Goal: Information Seeking & Learning: Understand process/instructions

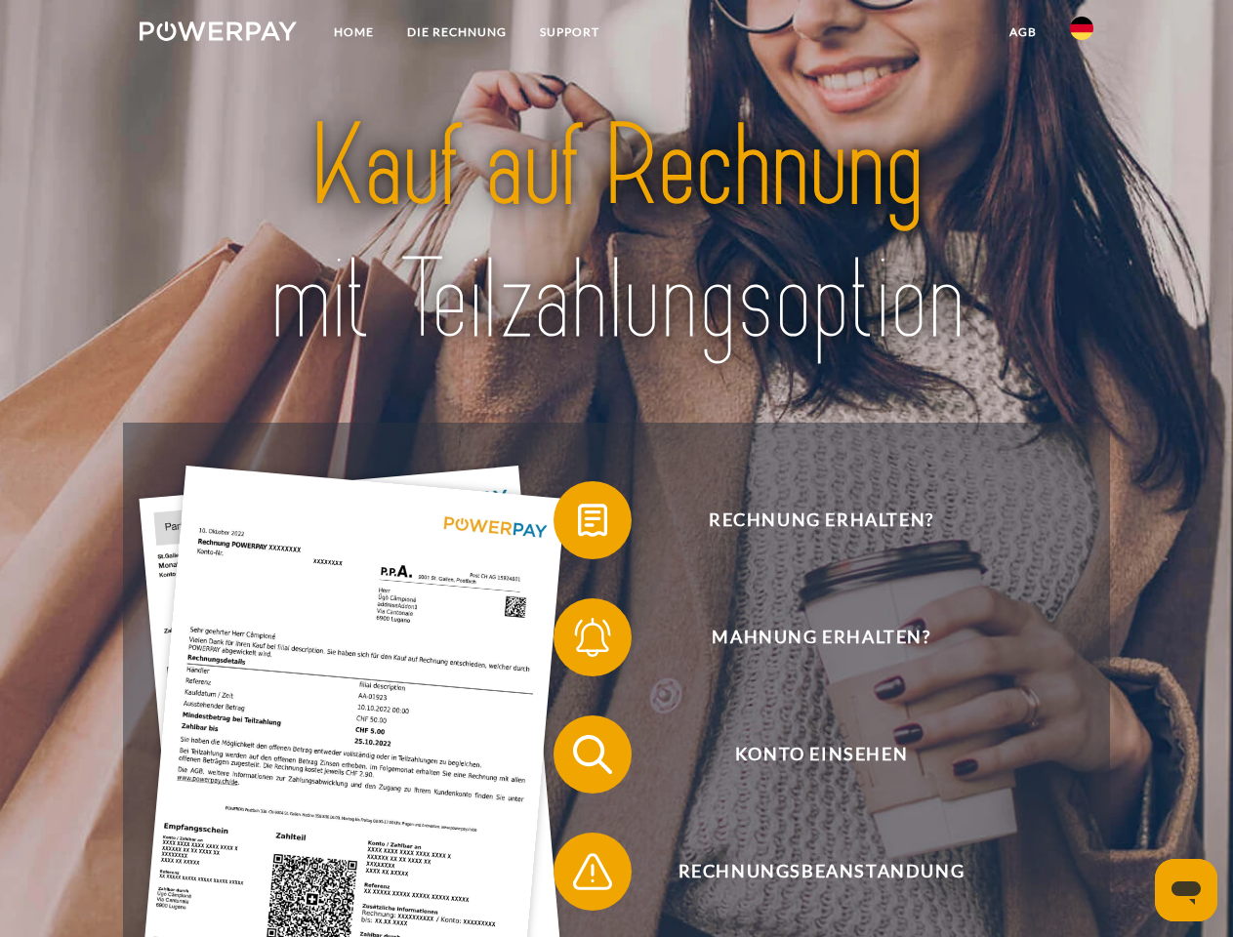
click at [218, 34] on img at bounding box center [218, 31] width 157 height 20
click at [1081, 34] on img at bounding box center [1081, 28] width 23 height 23
click at [1022, 32] on link "agb" at bounding box center [1023, 32] width 61 height 35
click at [578, 524] on span at bounding box center [563, 520] width 98 height 98
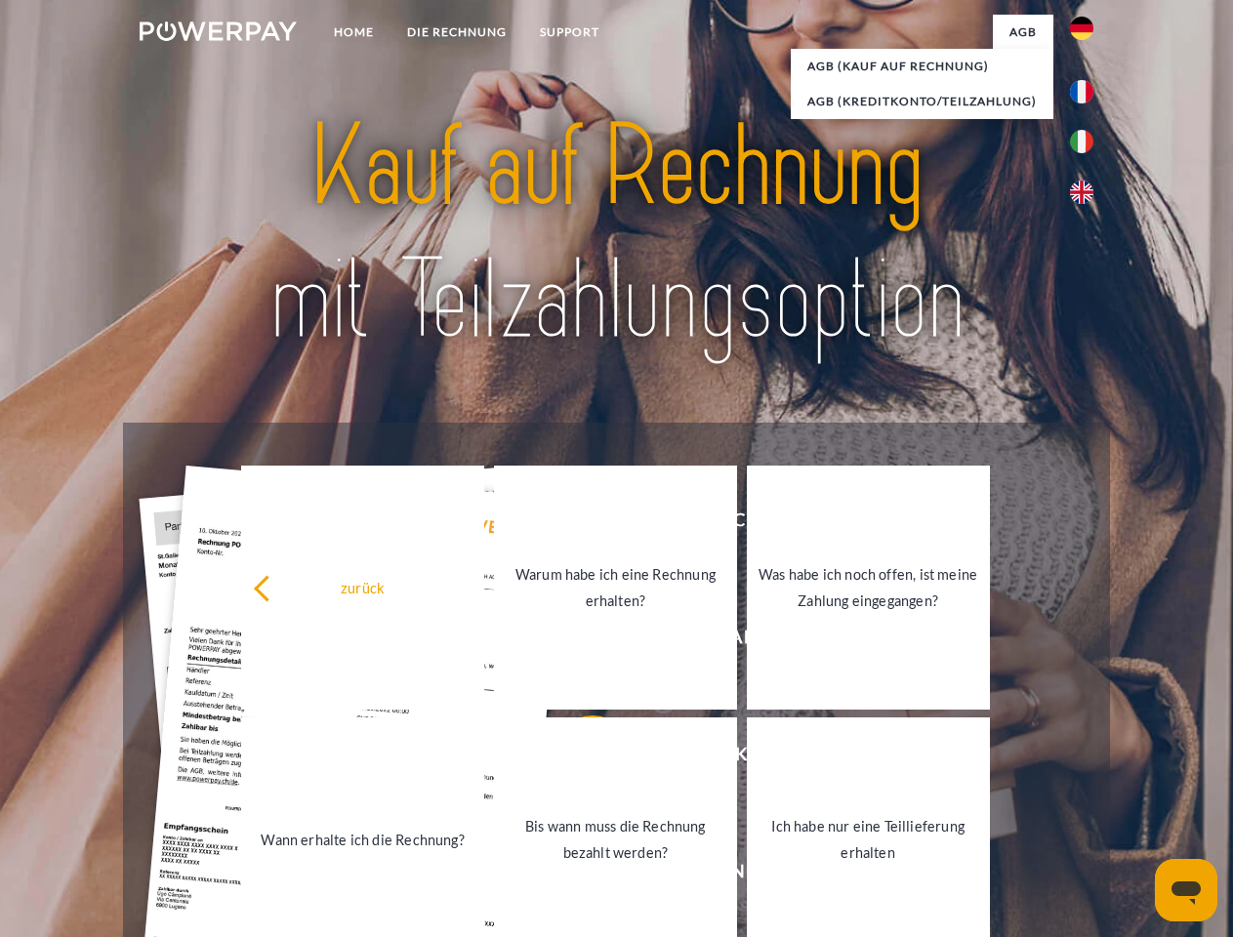
click at [578, 758] on link "Bis wann muss die Rechnung bezahlt werden?" at bounding box center [615, 839] width 243 height 244
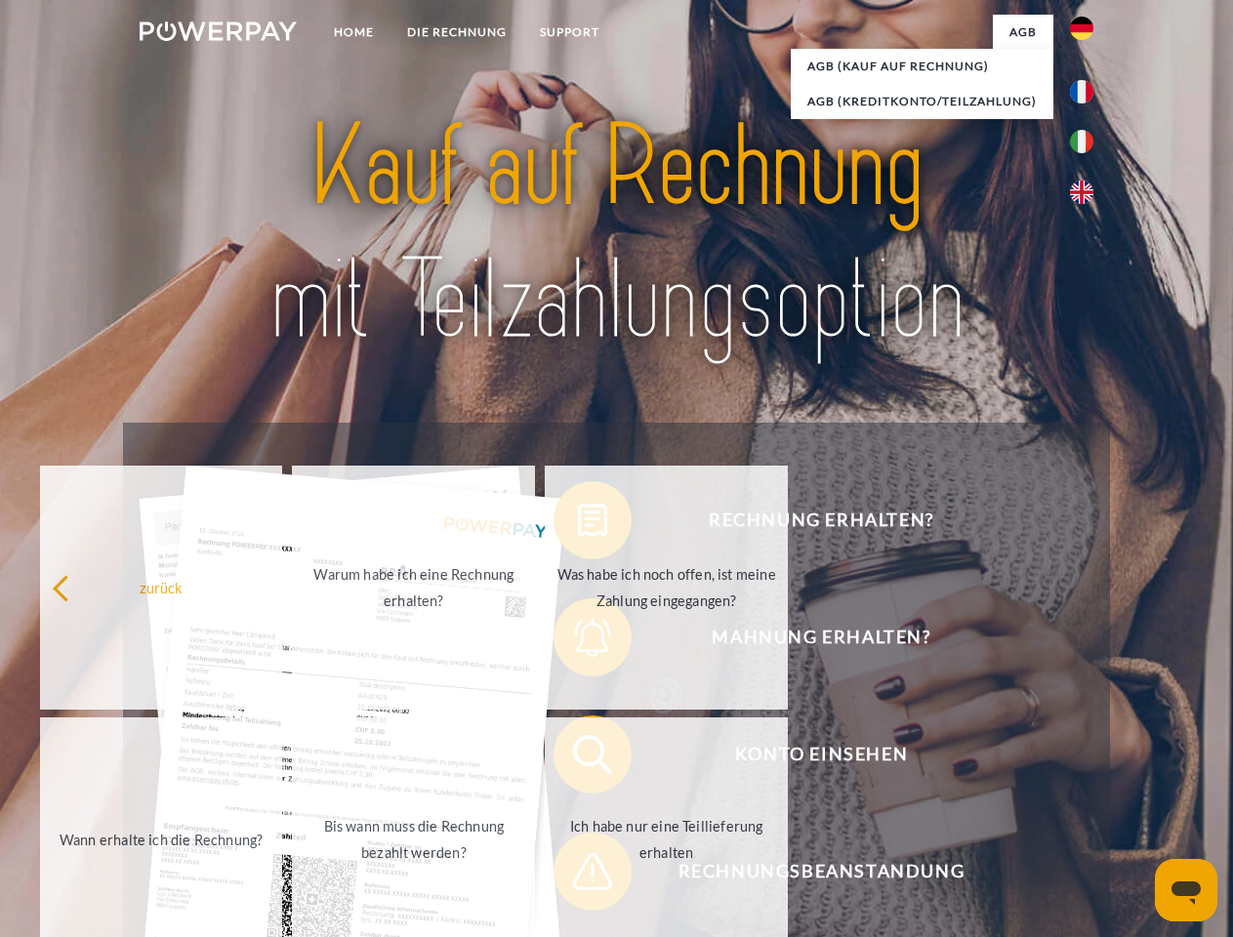
click at [578, 875] on span at bounding box center [563, 872] width 98 height 98
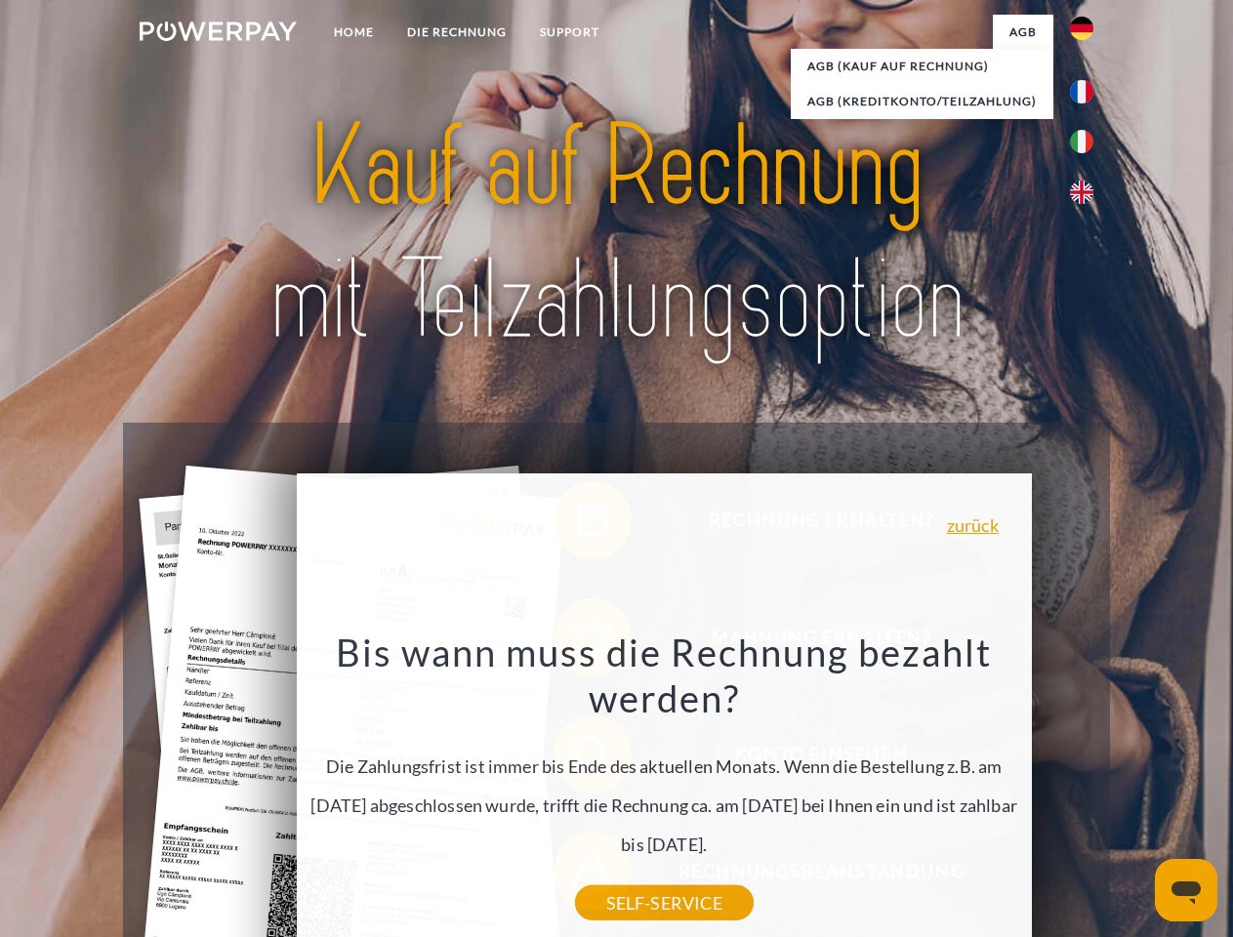
click at [1186, 890] on icon "Messaging-Fenster öffnen" at bounding box center [1185, 892] width 29 height 23
